Goal: Information Seeking & Learning: Learn about a topic

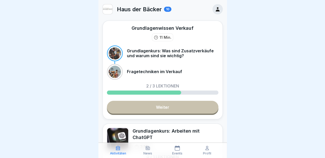
click at [239, 131] on div at bounding box center [162, 79] width 325 height 158
click at [186, 136] on div "Grundlagenkurs: Arbeiten mit ChatGPT" at bounding box center [176, 134] width 86 height 13
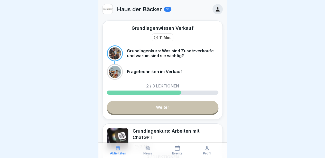
click at [241, 119] on div at bounding box center [162, 79] width 325 height 158
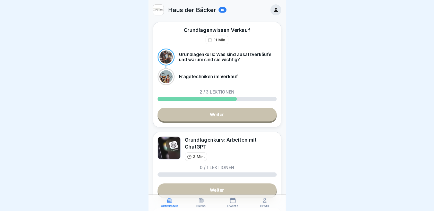
scroll to position [4, 0]
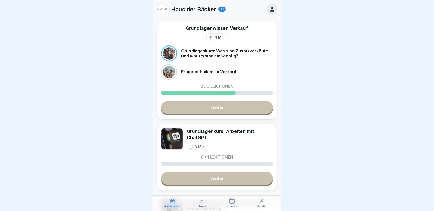
drag, startPoint x: 291, startPoint y: 4, endPoint x: 191, endPoint y: 177, distance: 200.6
click at [191, 158] on link "Weiter" at bounding box center [217, 178] width 112 height 13
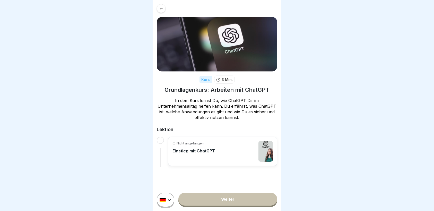
click at [219, 158] on link "Weiter" at bounding box center [227, 199] width 99 height 13
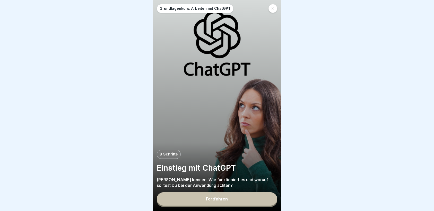
click at [219, 158] on div "Fortfahren" at bounding box center [217, 199] width 22 height 5
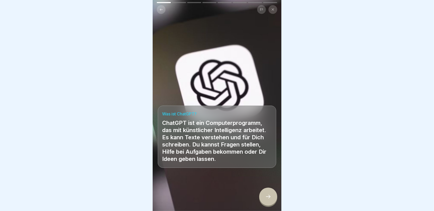
click at [268, 158] on icon at bounding box center [268, 197] width 6 height 6
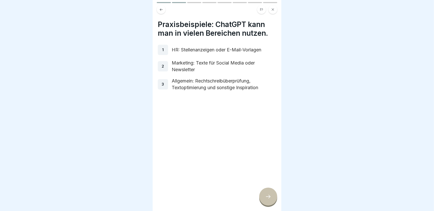
click at [268, 158] on icon at bounding box center [268, 197] width 6 height 6
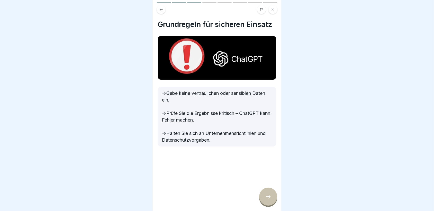
click at [268, 158] on icon at bounding box center [268, 197] width 6 height 6
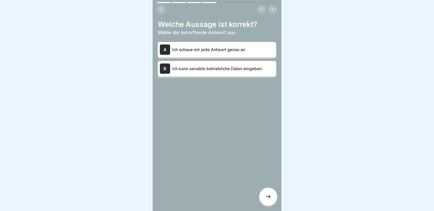
click at [222, 49] on p "Ich schaue mir jede Antwort genau an." at bounding box center [223, 50] width 102 height 6
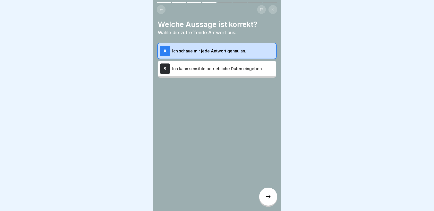
click at [271, 158] on div at bounding box center [268, 197] width 18 height 18
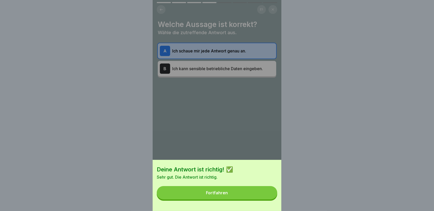
click at [271, 158] on button "Fortfahren" at bounding box center [217, 192] width 120 height 13
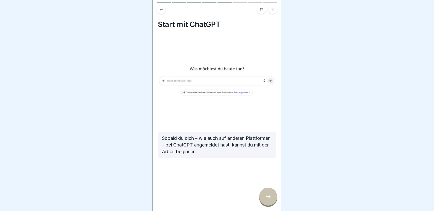
click at [271, 158] on div at bounding box center [268, 197] width 18 height 18
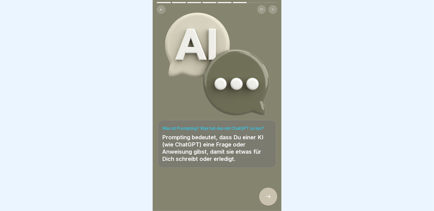
click at [271, 158] on div at bounding box center [268, 197] width 18 height 18
